Goal: Navigation & Orientation: Understand site structure

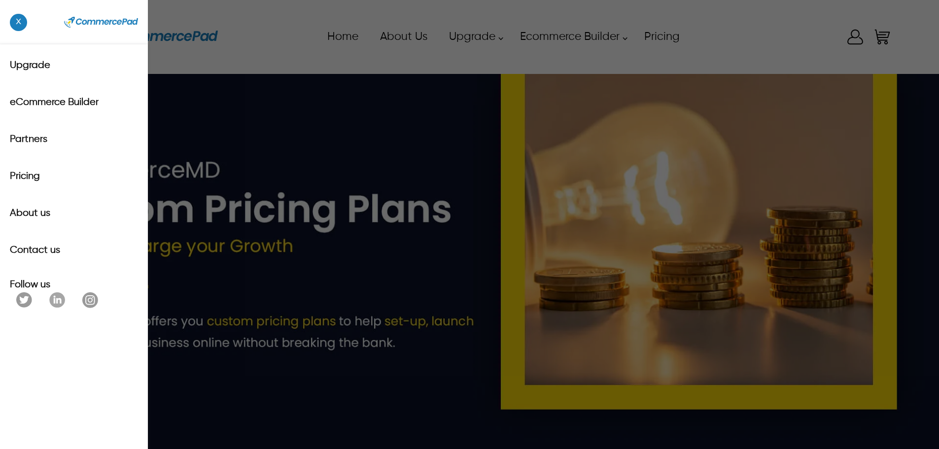
click at [21, 29] on span "x" at bounding box center [18, 22] width 17 height 17
click at [56, 34] on div "x Upgrade eCommerce Builder Partners Pricing About us Contact us Follow us Home…" at bounding box center [470, 37] width 846 height 44
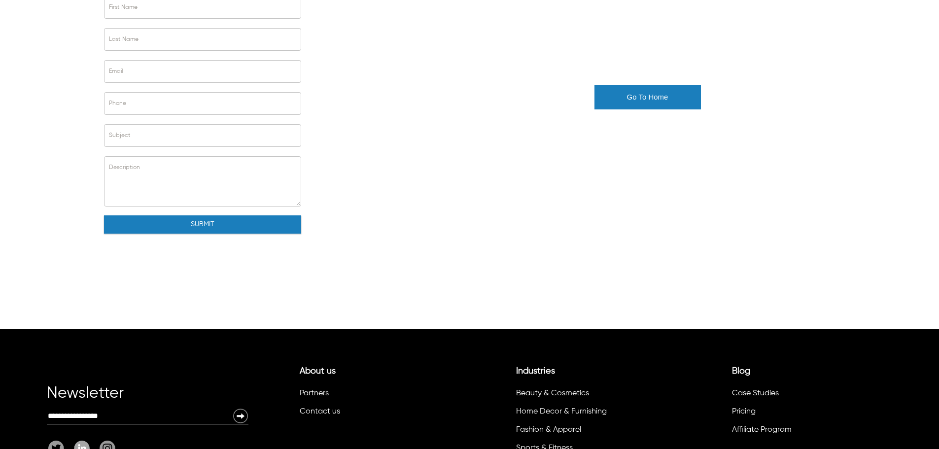
scroll to position [190, 0]
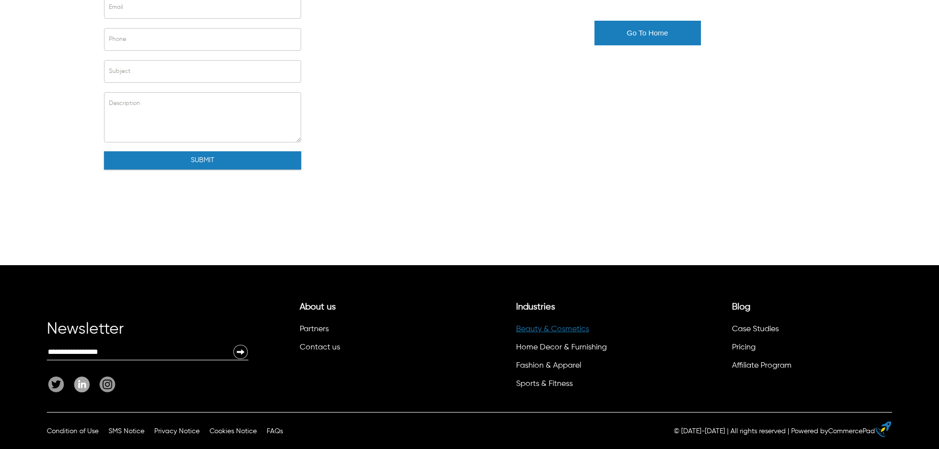
click at [562, 329] on link "Beauty & Cosmetics" at bounding box center [552, 329] width 73 height 8
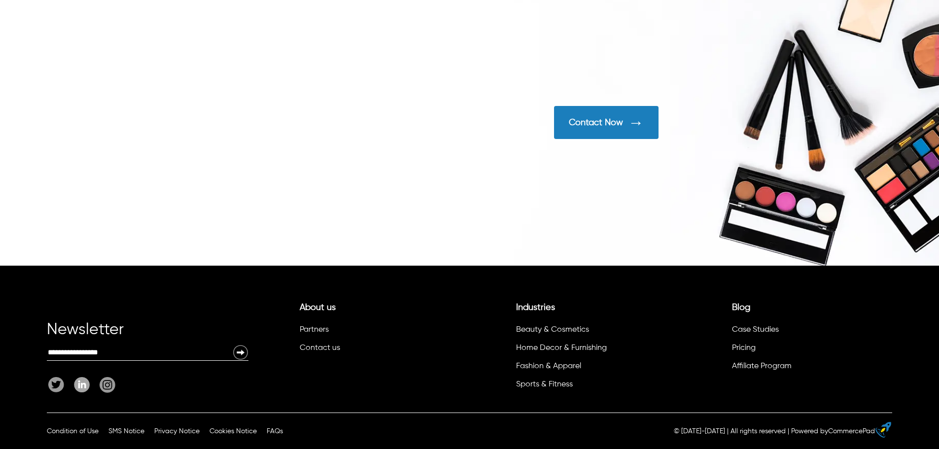
scroll to position [3214, 0]
click at [546, 350] on link "Home Decor & Furnishing" at bounding box center [561, 348] width 91 height 8
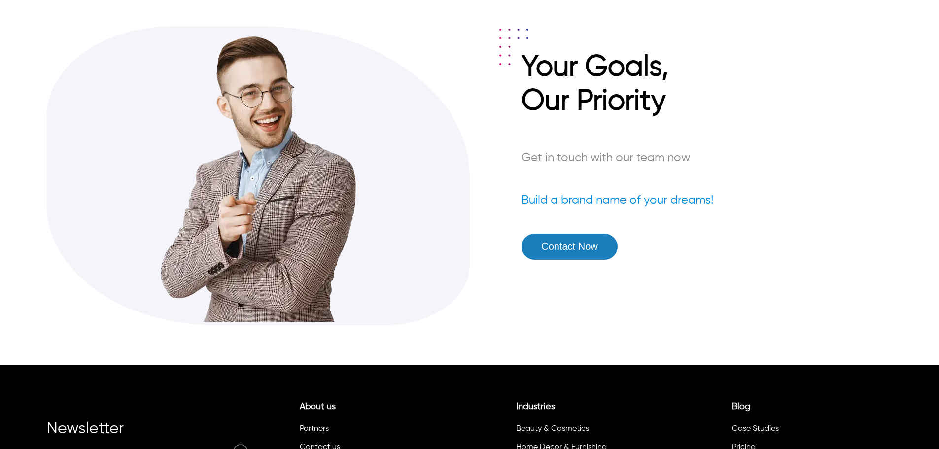
scroll to position [2985, 0]
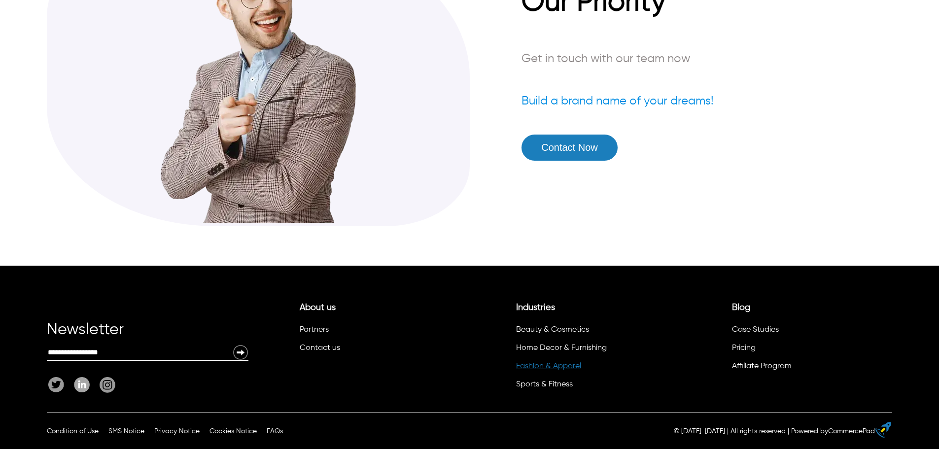
click at [536, 366] on link "Fashion & Apparel" at bounding box center [548, 366] width 65 height 8
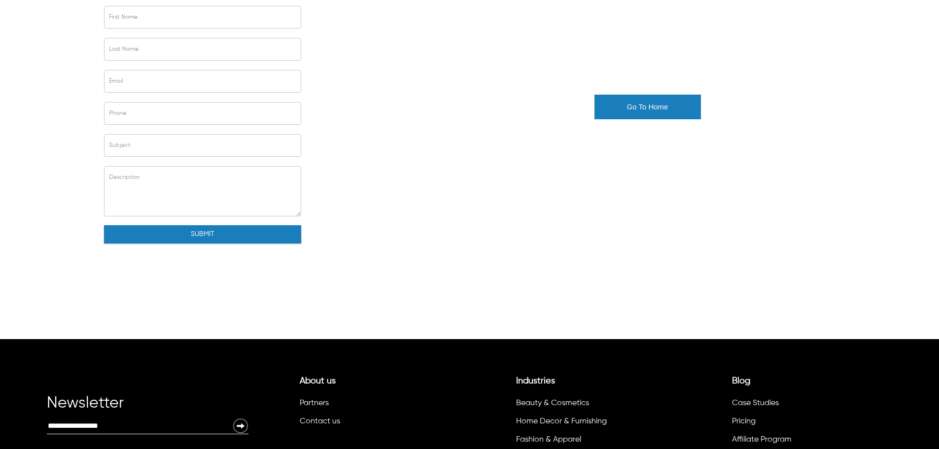
scroll to position [190, 0]
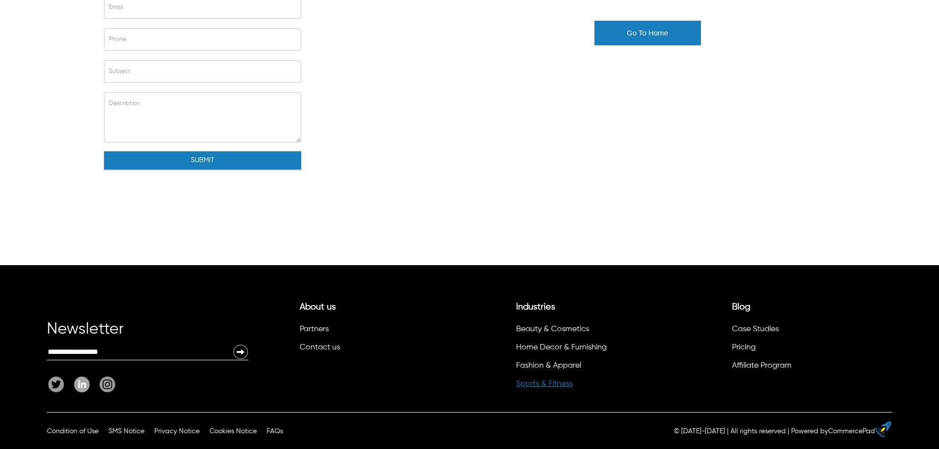
click at [532, 386] on link "Sports & Fitness" at bounding box center [544, 384] width 57 height 8
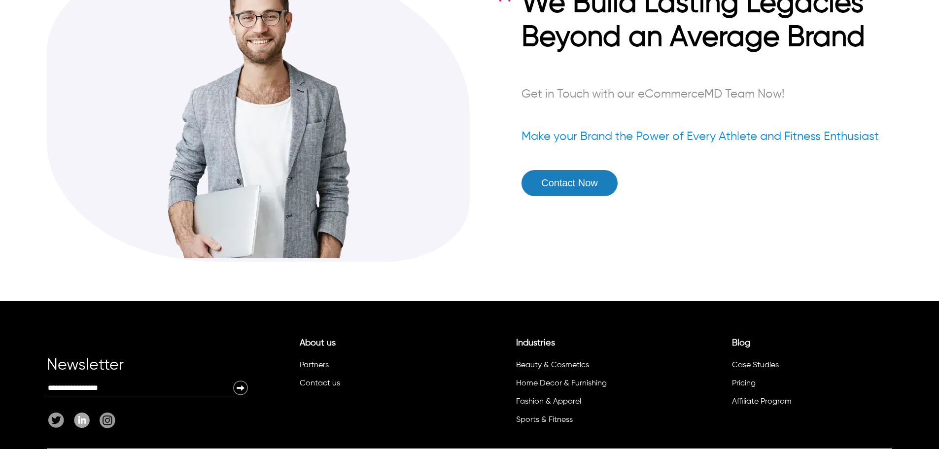
scroll to position [2715, 0]
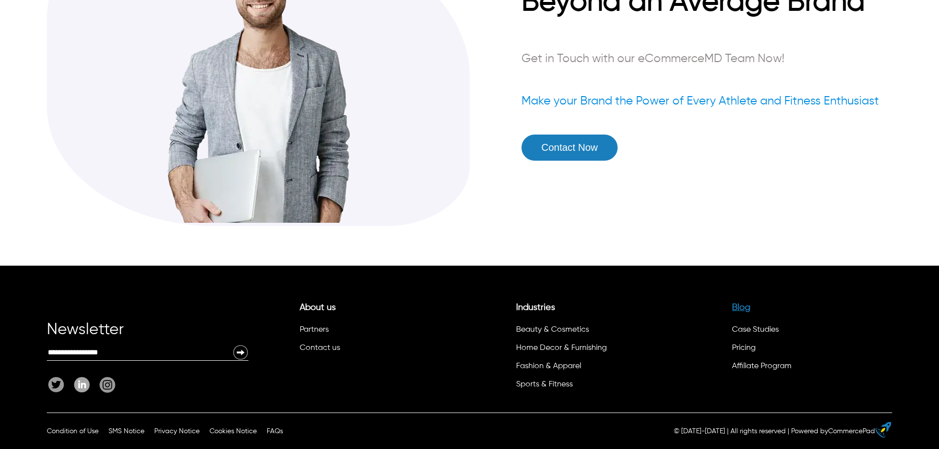
click at [749, 304] on link "Blog" at bounding box center [741, 307] width 18 height 9
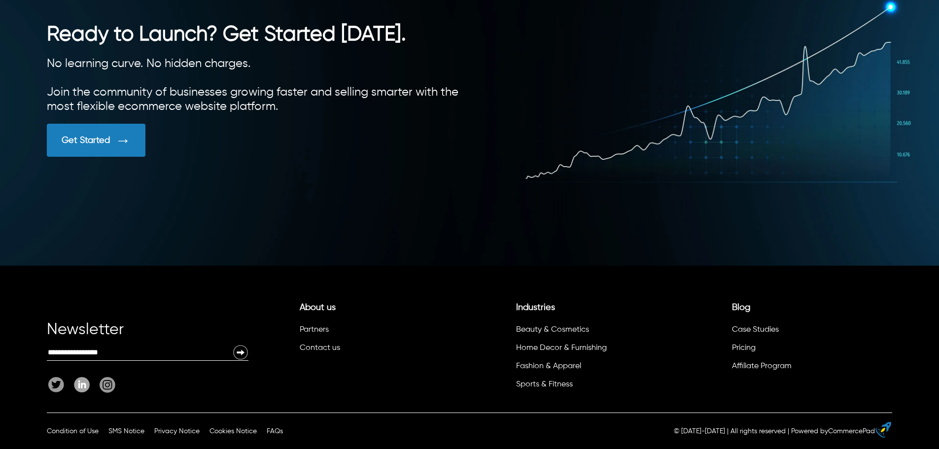
scroll to position [2769, 0]
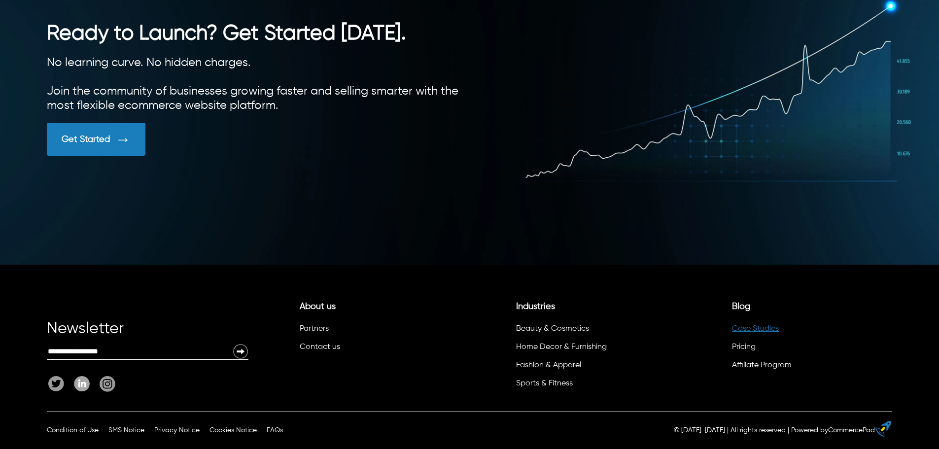
click at [752, 329] on link "Case Studies" at bounding box center [755, 329] width 47 height 8
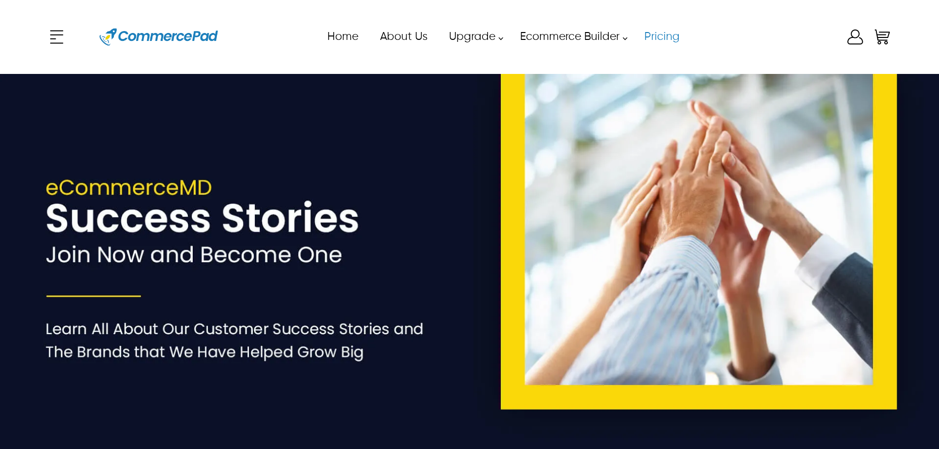
click at [660, 33] on link "Pricing" at bounding box center [661, 37] width 57 height 22
